Goal: Information Seeking & Learning: Learn about a topic

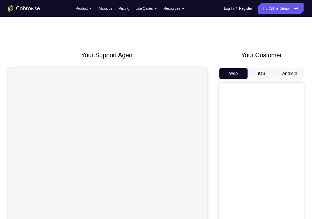
click at [285, 71] on button "Android" at bounding box center [289, 73] width 28 height 11
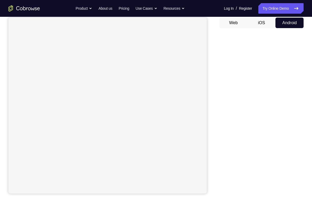
scroll to position [53, 0]
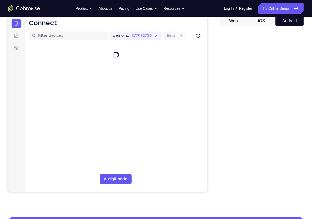
click at [215, 117] on div "Your Support Agent Your Customer Web iOS Android" at bounding box center [155, 95] width 295 height 194
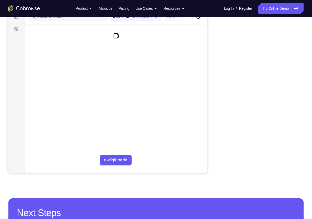
scroll to position [0, 0]
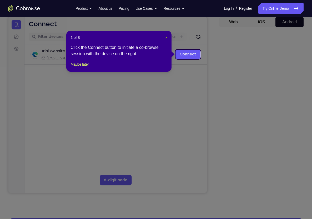
click at [166, 38] on span "×" at bounding box center [166, 37] width 2 height 4
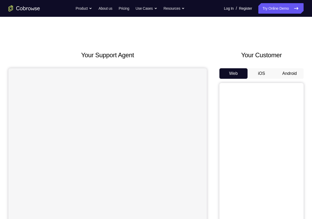
click at [282, 75] on button "Android" at bounding box center [289, 73] width 28 height 11
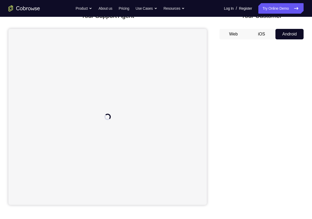
scroll to position [40, 0]
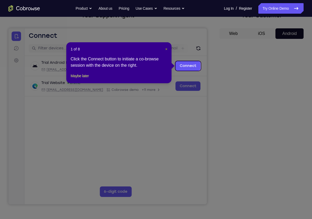
click at [166, 48] on span "×" at bounding box center [166, 49] width 2 height 4
